Goal: Find specific page/section: Find specific page/section

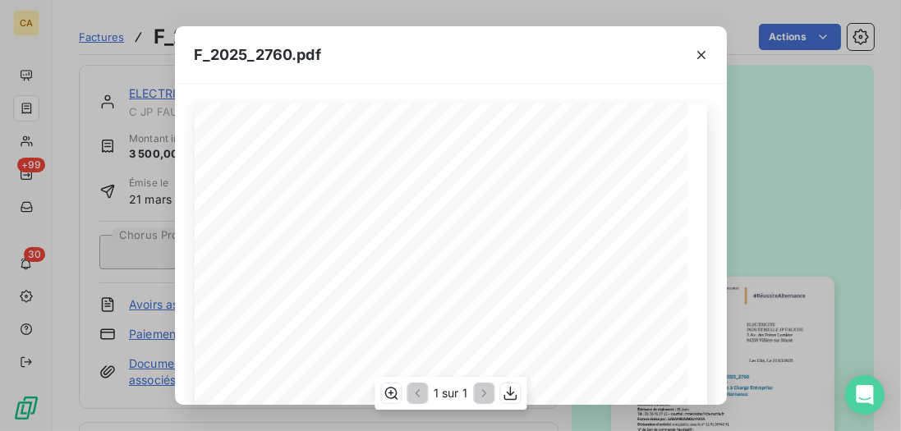
scroll to position [234, 0]
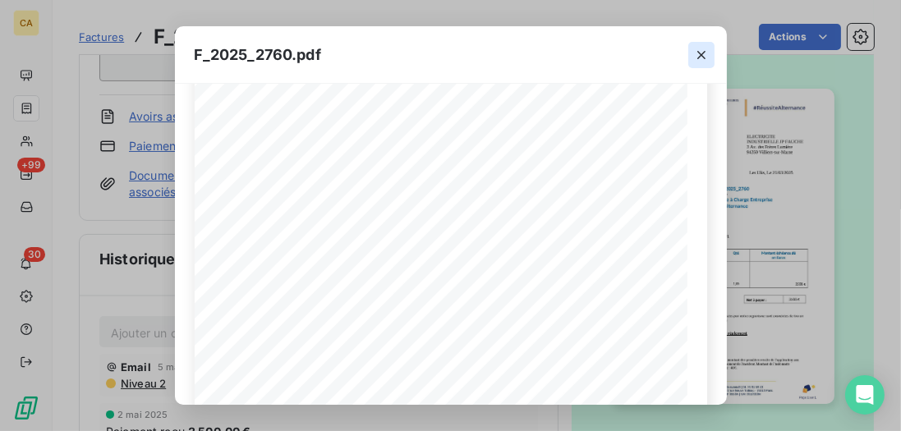
click at [703, 55] on icon "button" at bounding box center [701, 55] width 16 height 16
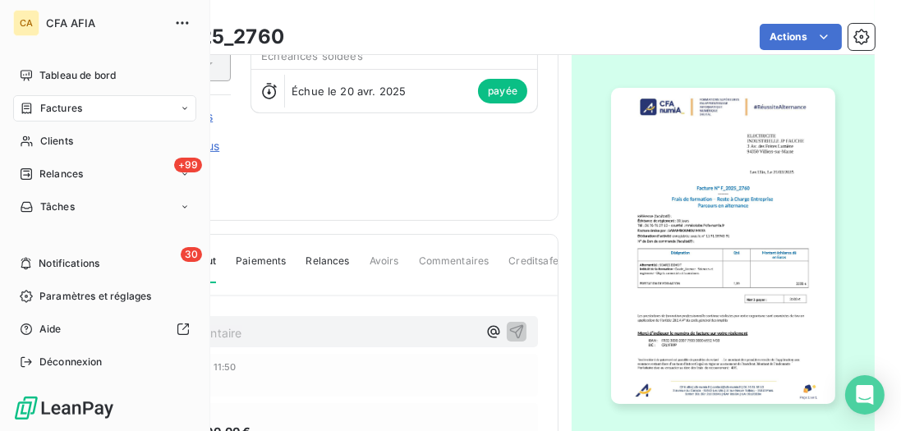
click at [44, 118] on div "Factures" at bounding box center [104, 108] width 183 height 26
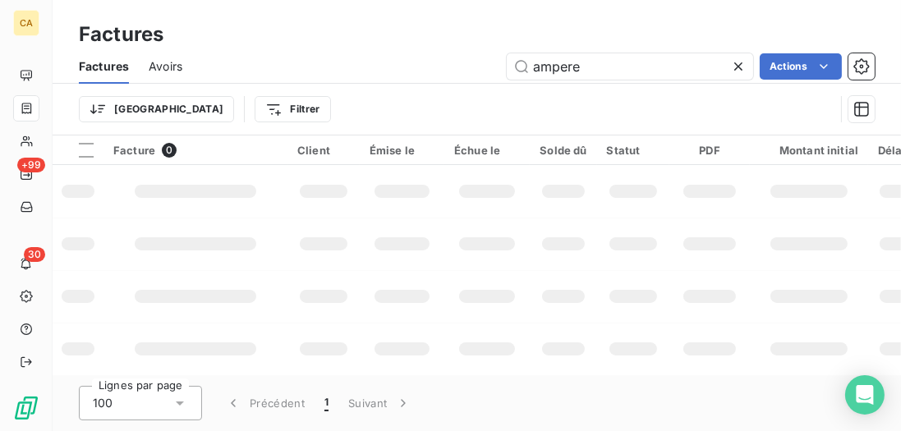
drag, startPoint x: 623, startPoint y: 61, endPoint x: 246, endPoint y: 44, distance: 378.1
click at [241, 44] on div "Factures Factures Avoirs ampere Actions Trier Filtrer" at bounding box center [477, 67] width 848 height 135
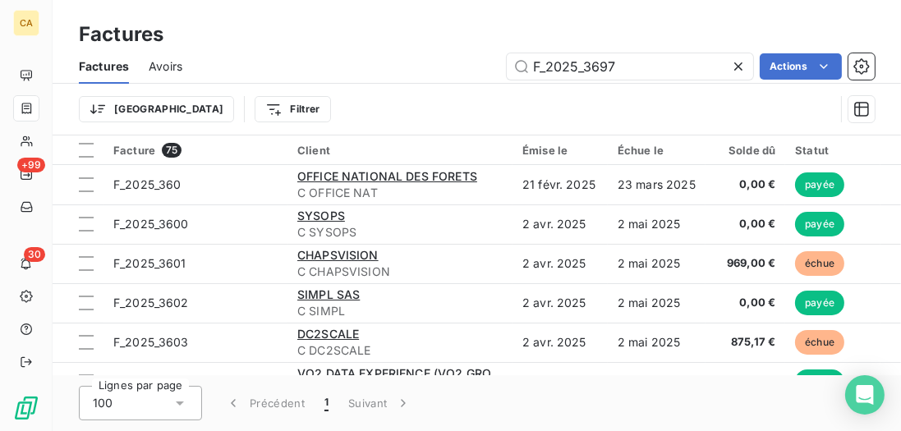
type input "F_2025_3697"
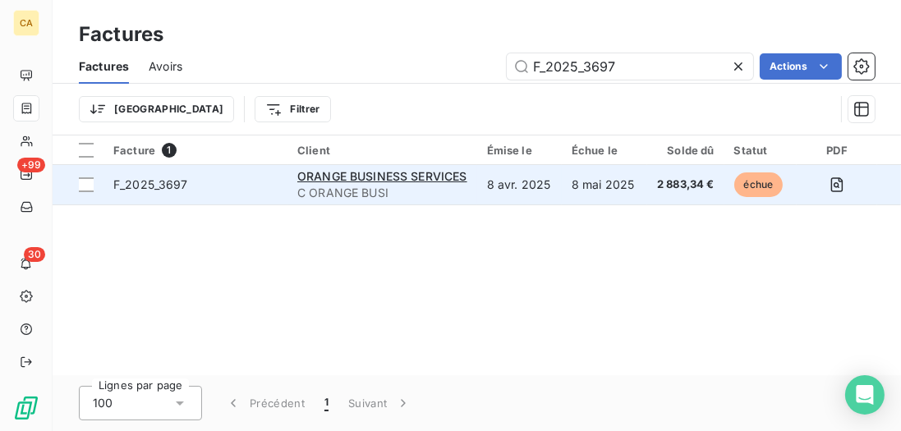
click at [579, 183] on td "8 mai 2025" at bounding box center [604, 184] width 85 height 39
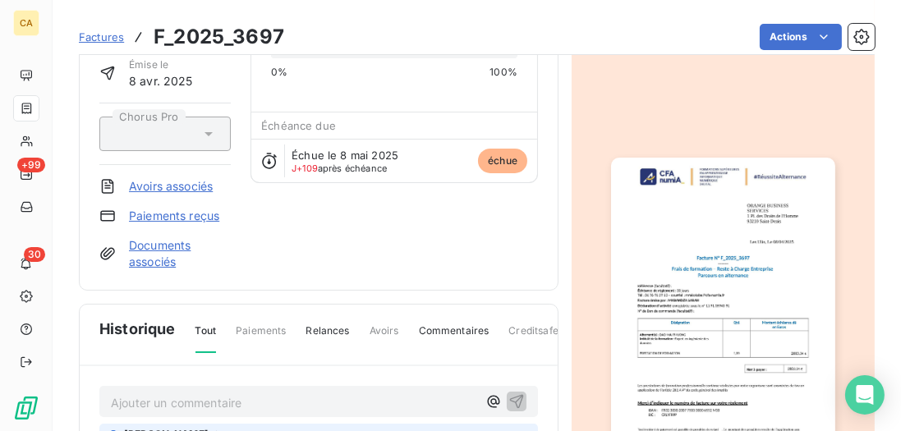
scroll to position [141, 0]
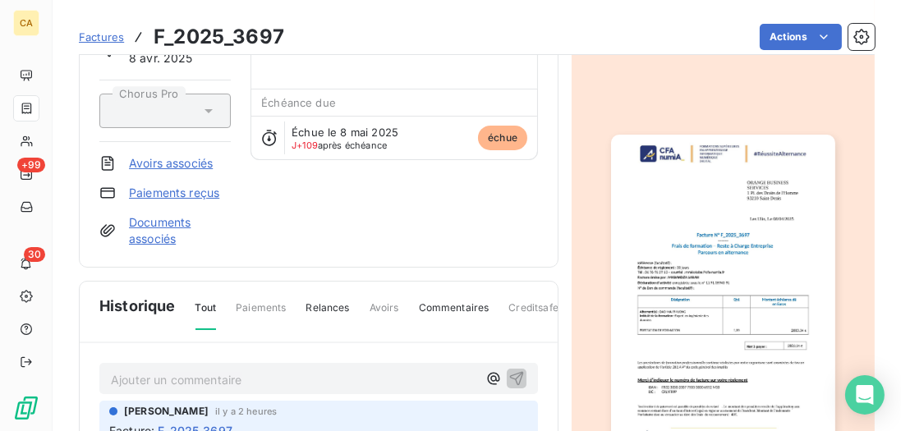
click at [734, 192] on img "button" at bounding box center [722, 293] width 223 height 316
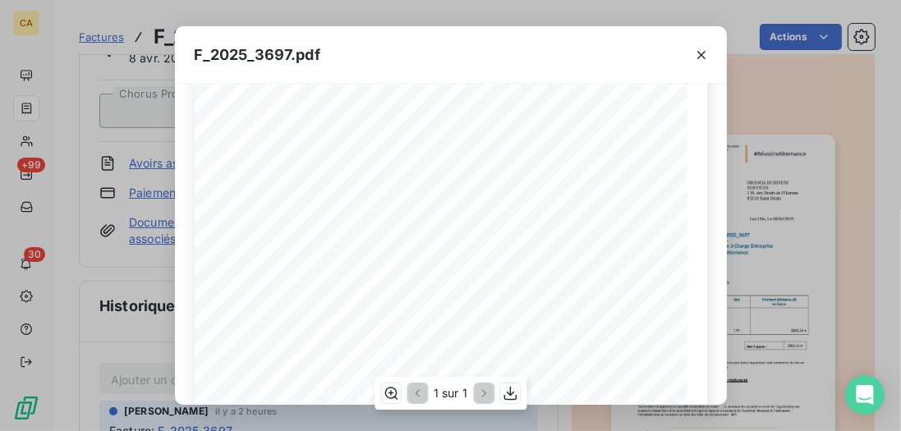
scroll to position [281, 0]
